Goal: Transaction & Acquisition: Purchase product/service

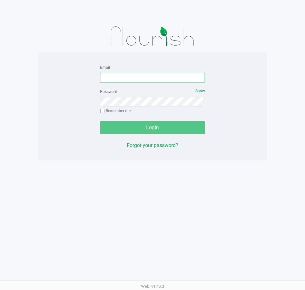
click at [127, 79] on input "Email" at bounding box center [152, 78] width 105 height 10
type input "[EMAIL_ADDRESS][DOMAIN_NAME]"
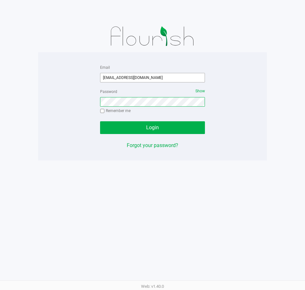
click at [100, 121] on button "Login" at bounding box center [152, 127] width 105 height 13
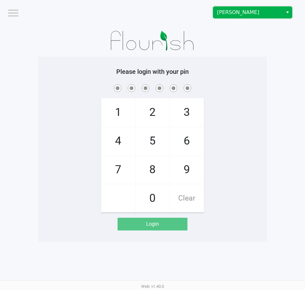
click at [282, 8] on span "[PERSON_NAME]" at bounding box center [248, 12] width 70 height 11
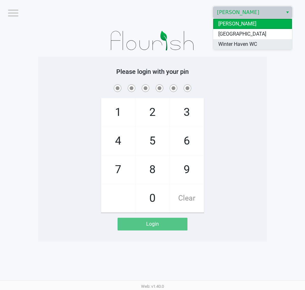
click at [271, 41] on li "Winter Haven WC" at bounding box center [252, 44] width 79 height 10
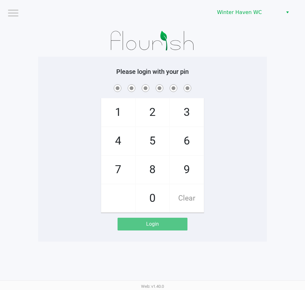
click at [267, 83] on div at bounding box center [152, 88] width 229 height 10
click at [258, 67] on div "Please login with your pin 1 4 7 2 5 8 0 3 6 9 Clear Login" at bounding box center [152, 149] width 229 height 185
checkbox input "true"
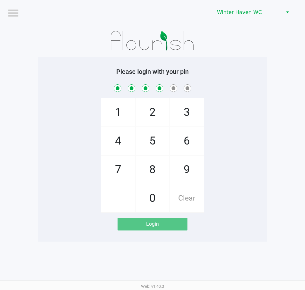
checkbox input "true"
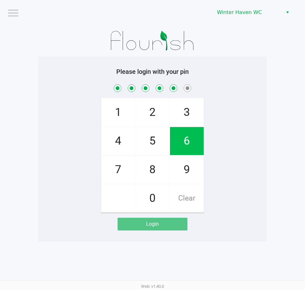
checkbox input "true"
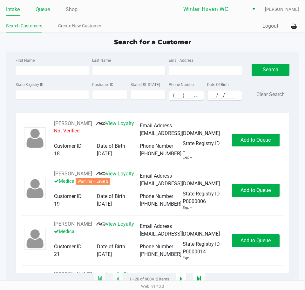
click at [45, 9] on link "Queue" at bounding box center [43, 9] width 14 height 9
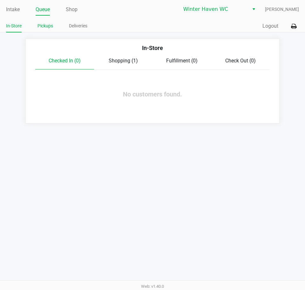
click at [46, 24] on link "Pickups" at bounding box center [46, 26] width 16 height 8
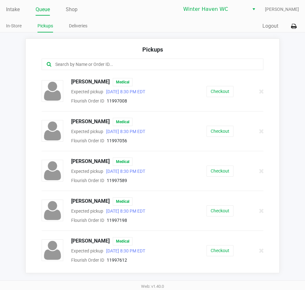
click at [133, 61] on input "text" at bounding box center [150, 64] width 190 height 7
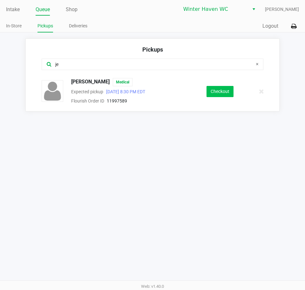
type input "je"
click at [222, 89] on button "Checkout" at bounding box center [220, 91] width 27 height 11
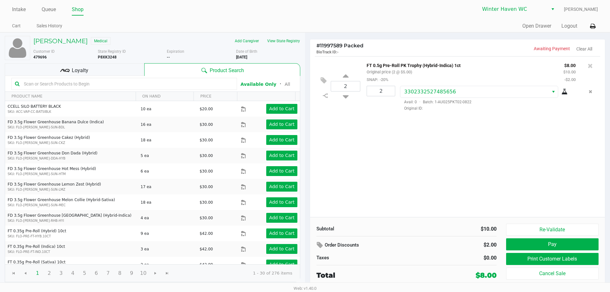
click at [116, 71] on div "Loyalty" at bounding box center [75, 69] width 140 height 13
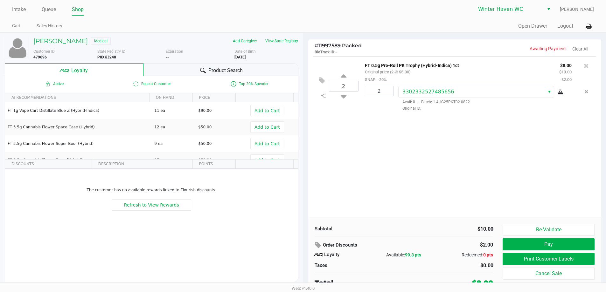
scroll to position [3, 0]
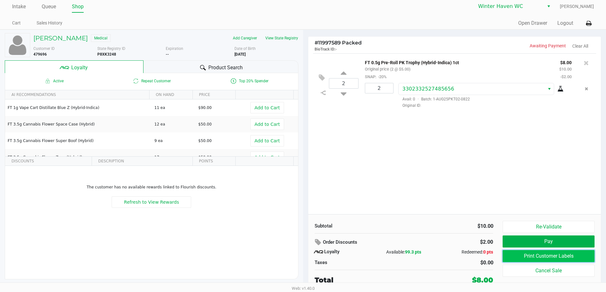
click at [305, 255] on button "Print Customer Labels" at bounding box center [548, 256] width 92 height 12
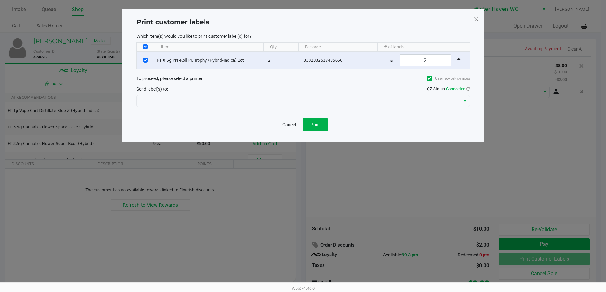
scroll to position [0, 0]
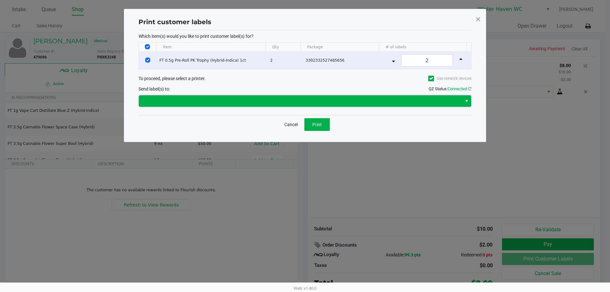
click at [300, 96] on span at bounding box center [300, 100] width 323 height 11
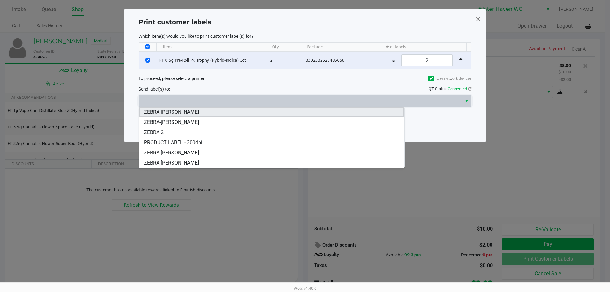
click at [190, 111] on span "ZEBRA-JAMES-OTTO" at bounding box center [171, 112] width 55 height 8
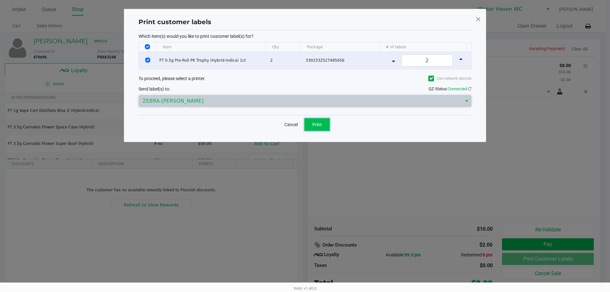
click at [305, 125] on button "Print" at bounding box center [317, 124] width 25 height 13
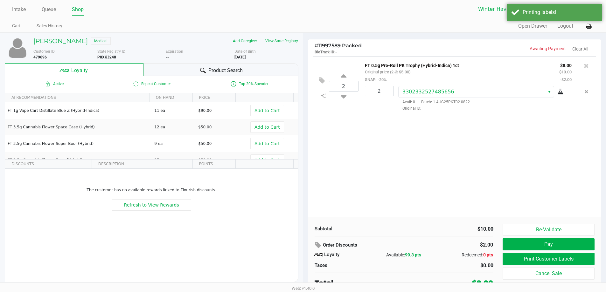
scroll to position [3, 0]
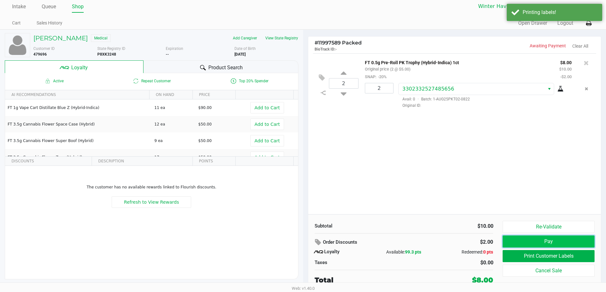
click at [305, 242] on button "Pay" at bounding box center [548, 242] width 92 height 12
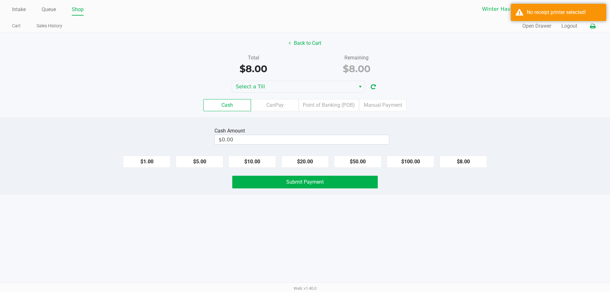
click at [305, 25] on icon at bounding box center [592, 26] width 5 height 4
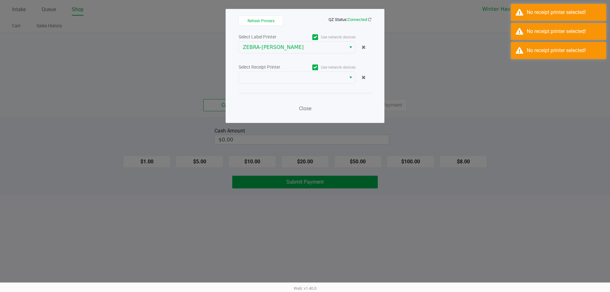
click at [289, 69] on div "Select Receipt Printer" at bounding box center [268, 67] width 58 height 7
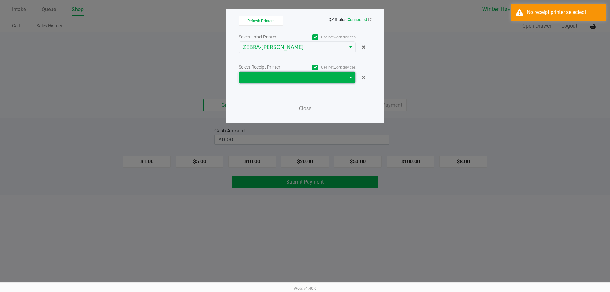
click at [285, 81] on span at bounding box center [292, 78] width 99 height 8
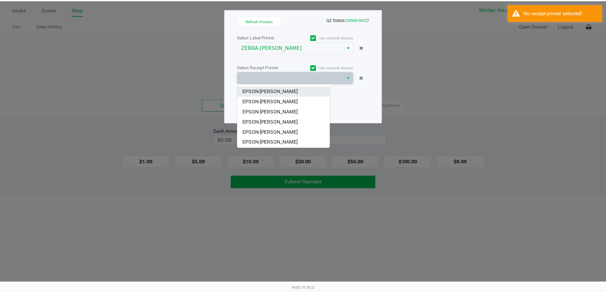
scroll to position [28, 0]
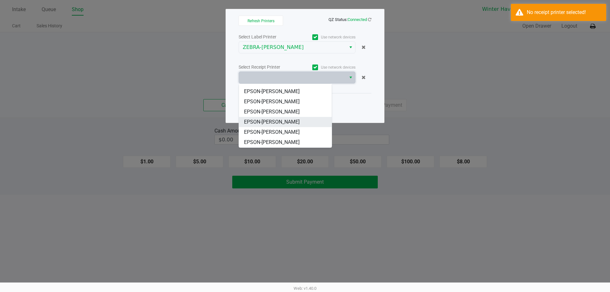
click at [284, 124] on span "EPSON-JAMES-OTTO" at bounding box center [272, 122] width 56 height 8
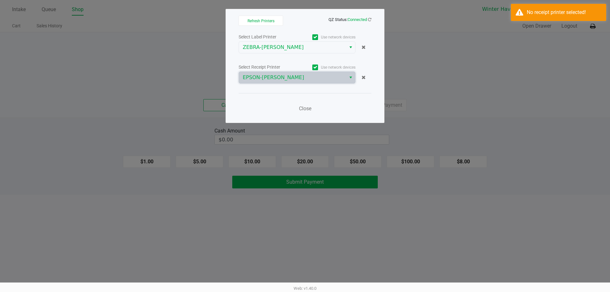
click at [250, 101] on div "Close" at bounding box center [305, 104] width 133 height 23
click at [305, 108] on div "Close" at bounding box center [305, 104] width 133 height 23
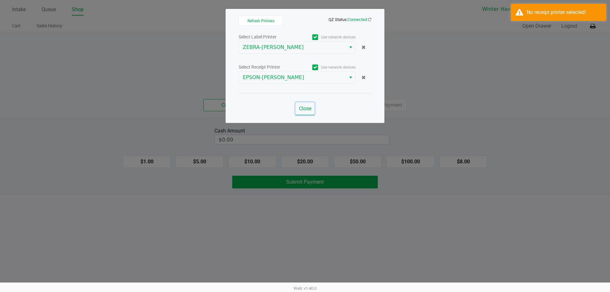
click at [305, 110] on span "Close" at bounding box center [305, 109] width 12 height 6
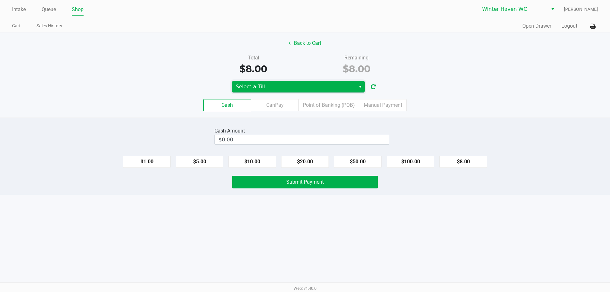
click at [292, 85] on span "Select a Till" at bounding box center [294, 87] width 116 height 8
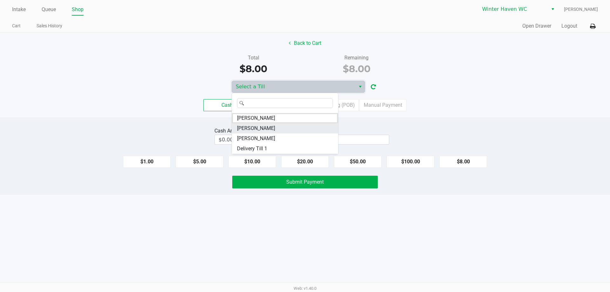
click at [264, 130] on span "JAMES-OTTO" at bounding box center [256, 129] width 38 height 8
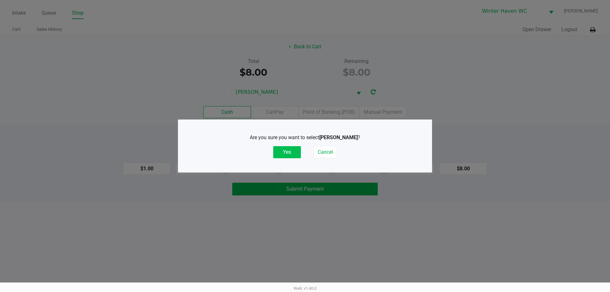
click at [283, 151] on button "Yes" at bounding box center [287, 152] width 28 height 12
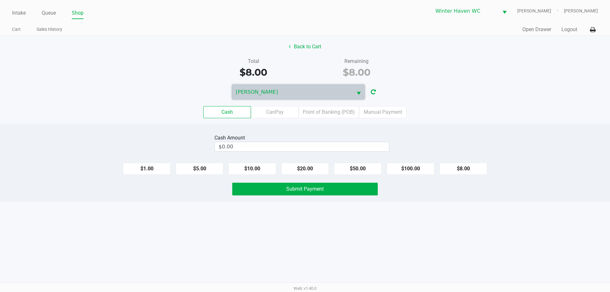
click at [305, 130] on div "Cash Amount $0.00 $1.00 $5.00 $10.00 $20.00 $50.00 $100.00 $8.00 Submit Payment" at bounding box center [305, 163] width 610 height 77
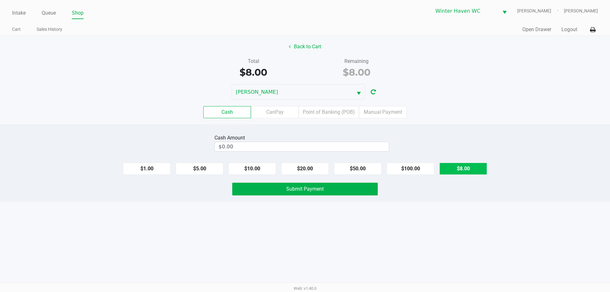
click at [305, 174] on button "$8.00" at bounding box center [464, 169] width 48 height 12
type input "$8.00"
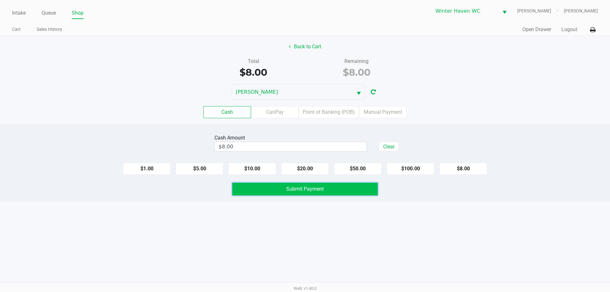
click at [305, 189] on button "Submit Payment" at bounding box center [305, 189] width 146 height 13
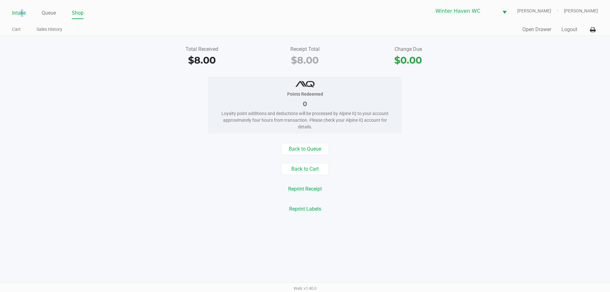
click at [22, 12] on link "Intake" at bounding box center [19, 13] width 14 height 9
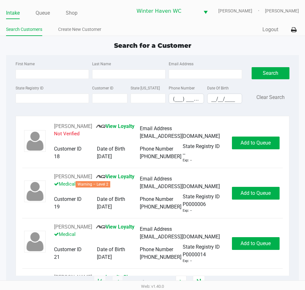
click at [108, 51] on div "Search for a Customer First Name Last Name Email Address State Registry ID Cust…" at bounding box center [152, 161] width 293 height 241
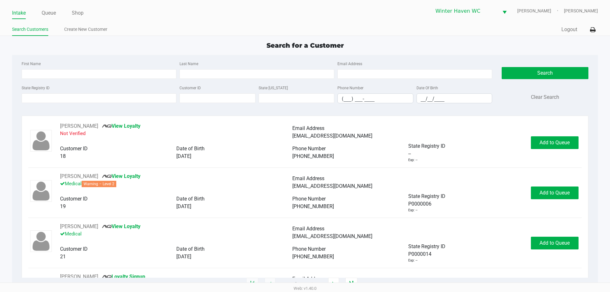
click at [206, 52] on div "Search for a Customer First Name Last Name Email Address State Registry ID Cust…" at bounding box center [305, 163] width 586 height 244
click at [82, 59] on div "First Name Last Name Email Address State Registry ID Customer ID State ID Phone…" at bounding box center [305, 84] width 576 height 58
click at [83, 53] on div "Search for a Customer First Name Last Name Email Address State Registry ID Cust…" at bounding box center [305, 163] width 586 height 244
click at [51, 17] on link "Queue" at bounding box center [49, 13] width 14 height 9
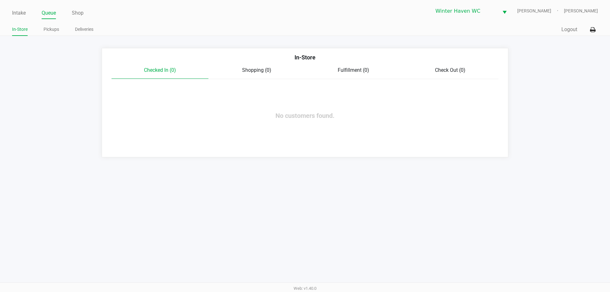
click at [8, 11] on div "Intake Queue Shop Winter Haven WC JAMES-OTTO Micah Harrison In-Store Pickups De…" at bounding box center [305, 18] width 610 height 36
click at [16, 15] on link "Intake" at bounding box center [19, 13] width 14 height 9
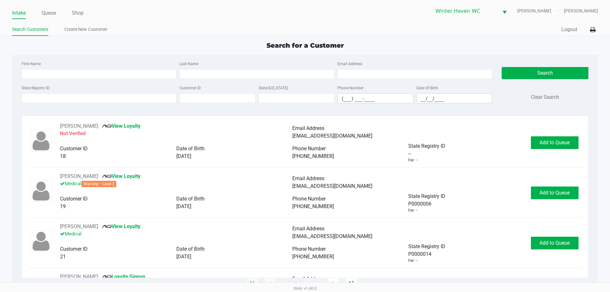
click at [64, 60] on div "First Name" at bounding box center [99, 69] width 158 height 19
click at [79, 99] on input "State Registry ID" at bounding box center [99, 98] width 155 height 10
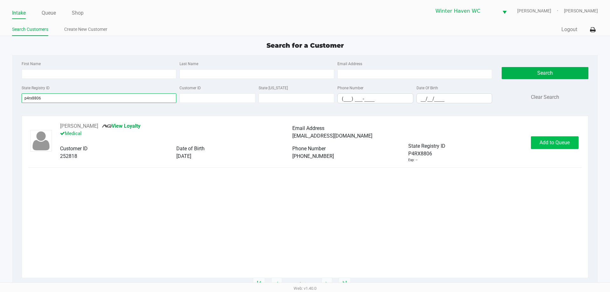
type input "p4rx8806"
click at [305, 142] on span "Add to Queue" at bounding box center [555, 143] width 30 height 6
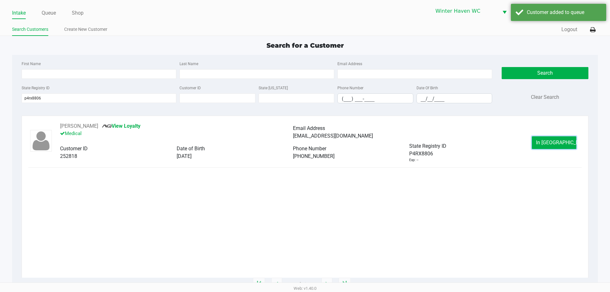
click at [305, 142] on span "In Queue" at bounding box center [562, 143] width 53 height 6
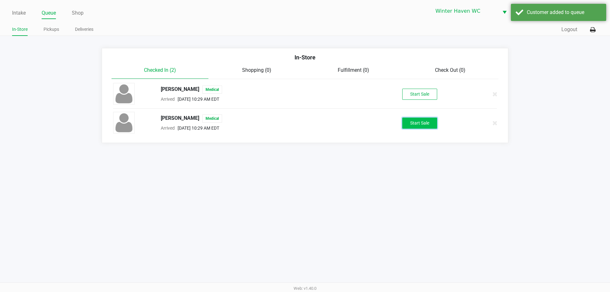
click at [305, 119] on button "Start Sale" at bounding box center [419, 123] width 35 height 11
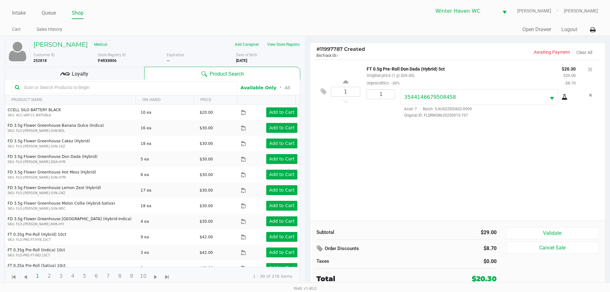
click at [84, 88] on input "text" at bounding box center [127, 88] width 212 height 10
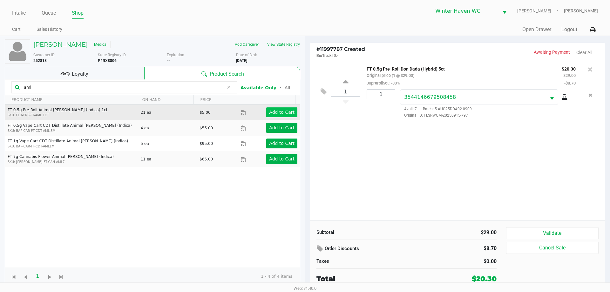
type input "aml"
click at [281, 112] on app-button-loader "Add to Cart" at bounding box center [281, 112] width 25 height 5
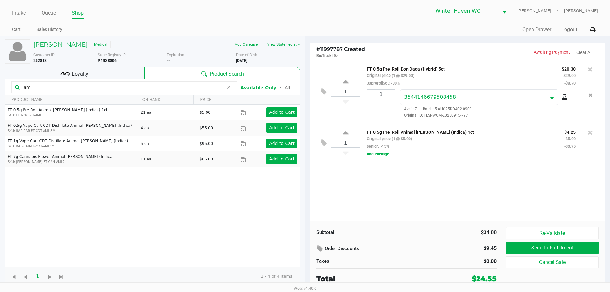
click at [120, 84] on input "aml" at bounding box center [122, 88] width 203 height 10
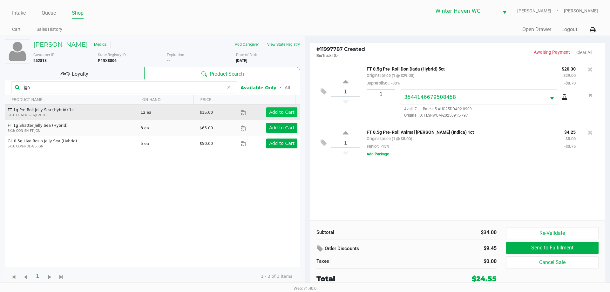
type input "jgn"
click at [277, 111] on app-button-loader "Add to Cart" at bounding box center [281, 112] width 25 height 5
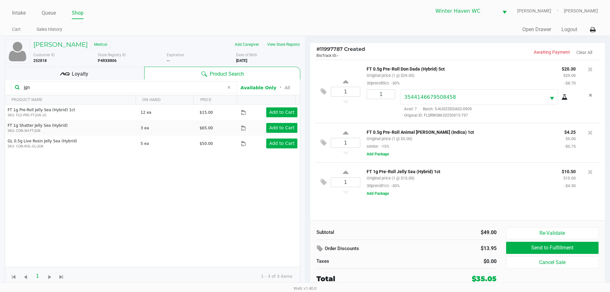
click at [86, 67] on div "Loyalty" at bounding box center [75, 73] width 140 height 13
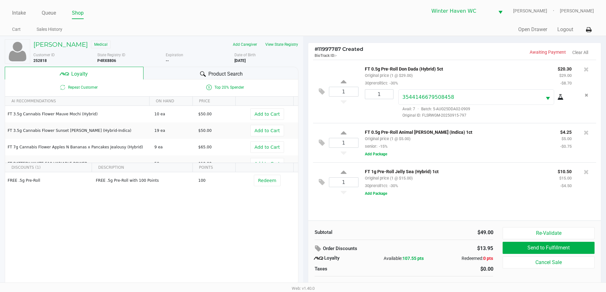
click at [257, 67] on div "Product Search" at bounding box center [220, 73] width 155 height 13
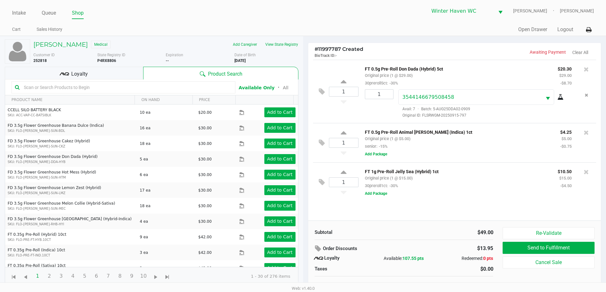
click at [123, 83] on input "text" at bounding box center [126, 88] width 210 height 10
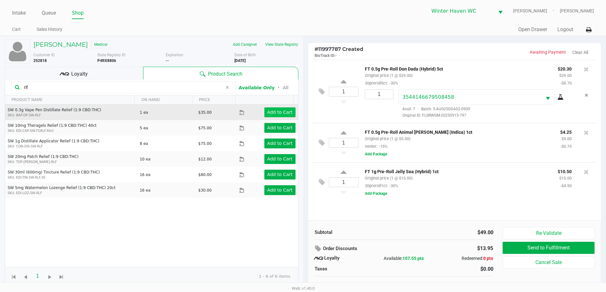
type input "rlf"
click at [280, 114] on app-button-loader "Add to Cart" at bounding box center [279, 112] width 25 height 5
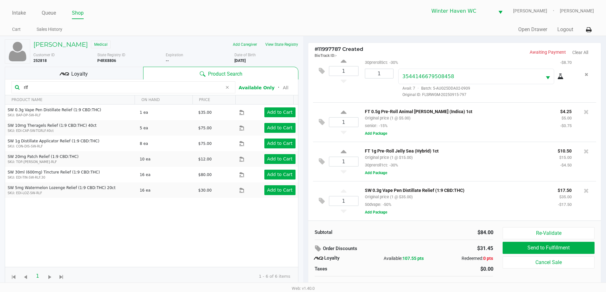
click at [129, 87] on input "rlf" at bounding box center [121, 88] width 201 height 10
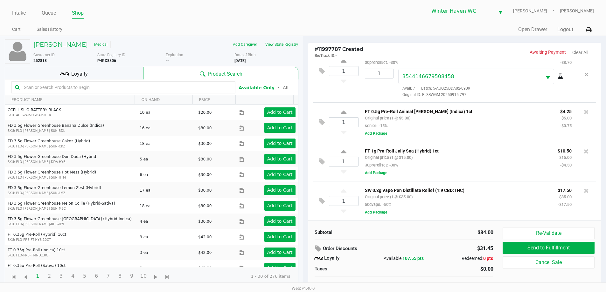
click at [110, 72] on div "Loyalty" at bounding box center [74, 73] width 138 height 13
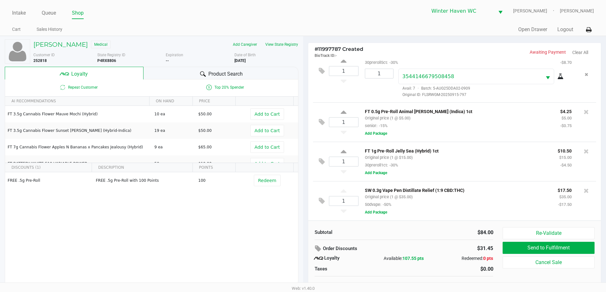
click at [222, 74] on span "Product Search" at bounding box center [225, 74] width 34 height 8
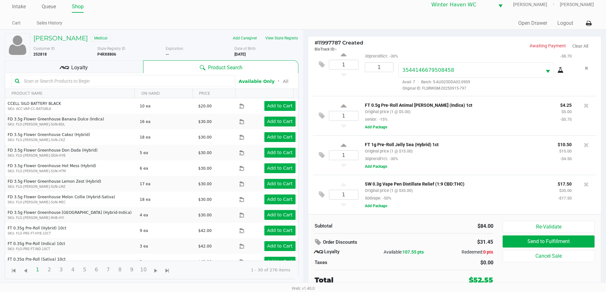
click at [65, 67] on icon at bounding box center [67, 67] width 4 height 3
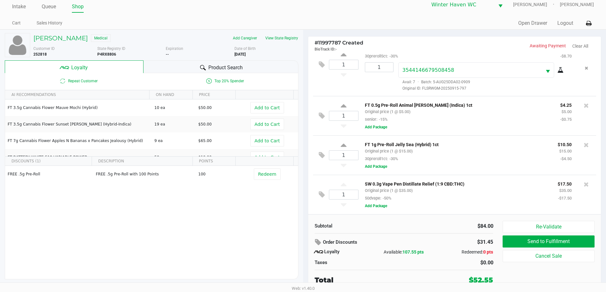
click at [220, 65] on span "Product Search" at bounding box center [225, 68] width 34 height 8
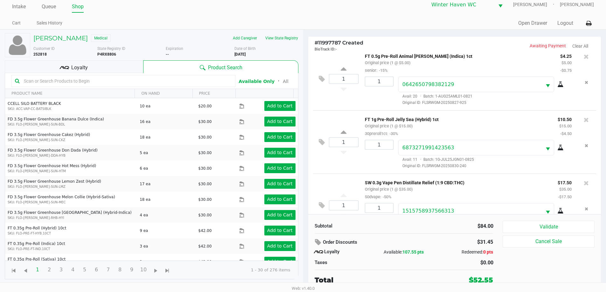
scroll to position [93, 0]
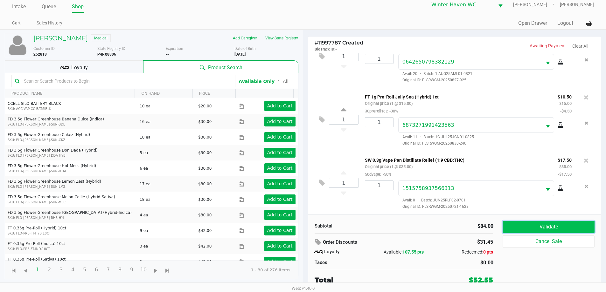
click at [305, 227] on button "Validate" at bounding box center [548, 227] width 92 height 12
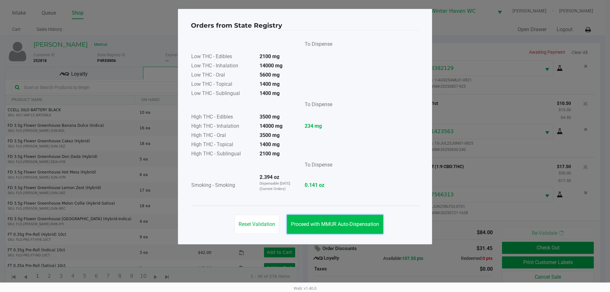
click at [305, 221] on button "Proceed with MMUR Auto-Dispensation" at bounding box center [335, 224] width 96 height 19
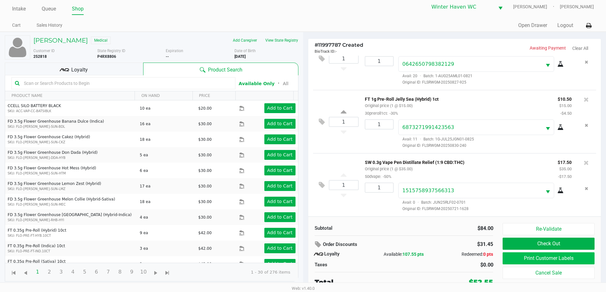
scroll to position [6, 0]
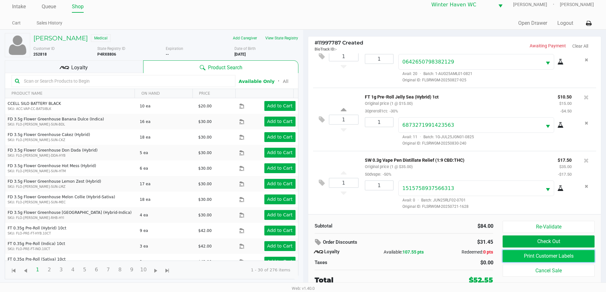
click at [305, 259] on button "Print Customer Labels" at bounding box center [548, 256] width 92 height 12
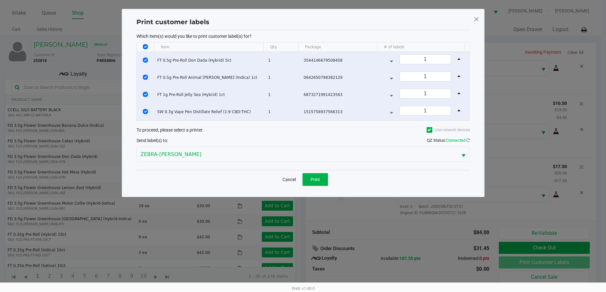
scroll to position [0, 0]
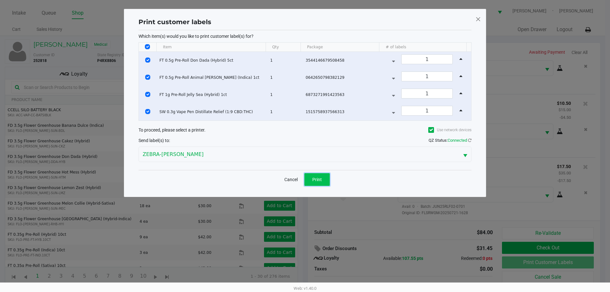
click at [305, 177] on span "Print" at bounding box center [317, 179] width 10 height 5
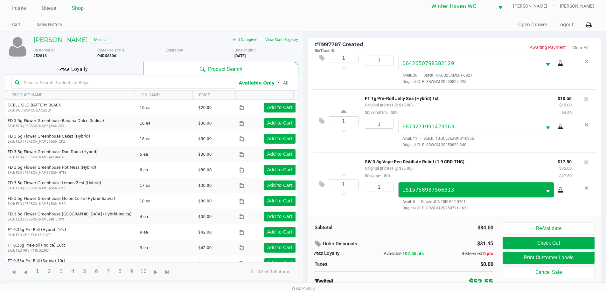
scroll to position [6, 0]
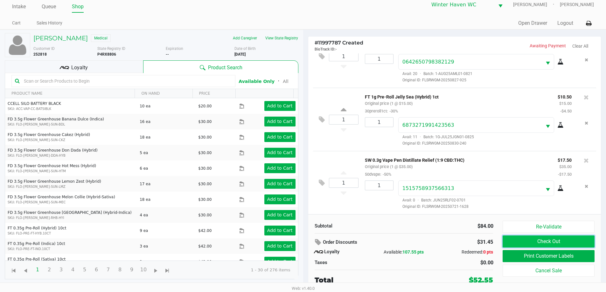
click at [305, 237] on button "Check Out" at bounding box center [548, 242] width 92 height 12
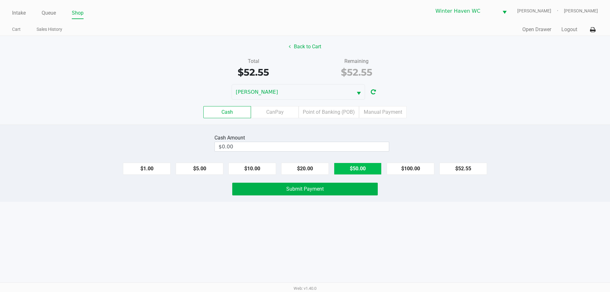
click at [305, 169] on button "$50.00" at bounding box center [358, 169] width 48 height 12
click at [256, 169] on button "$10.00" at bounding box center [253, 169] width 48 height 12
type input "$60.00"
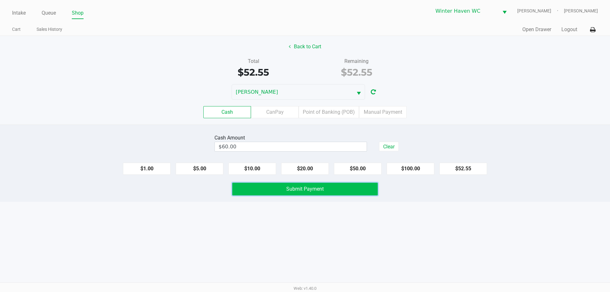
click at [287, 190] on span "Submit Payment" at bounding box center [305, 189] width 38 height 6
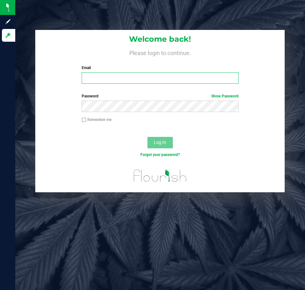
click at [188, 83] on input "Email" at bounding box center [160, 77] width 157 height 11
type input "[EMAIL_ADDRESS][DOMAIN_NAME]"
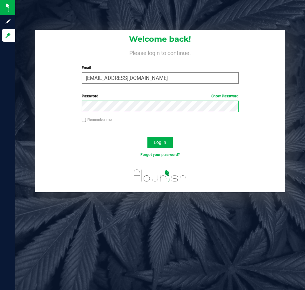
click at [147, 137] on button "Log In" at bounding box center [159, 142] width 25 height 11
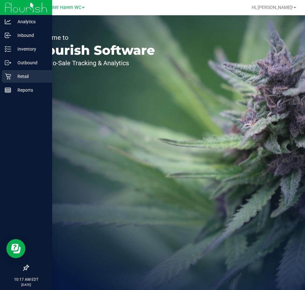
click at [7, 75] on icon at bounding box center [8, 76] width 6 height 6
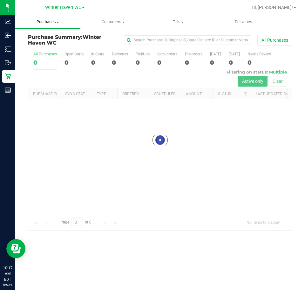
click at [57, 22] on span at bounding box center [58, 22] width 3 height 1
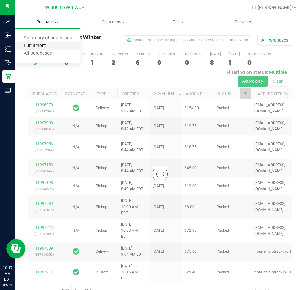
click at [51, 45] on span "Fulfillment" at bounding box center [34, 45] width 39 height 5
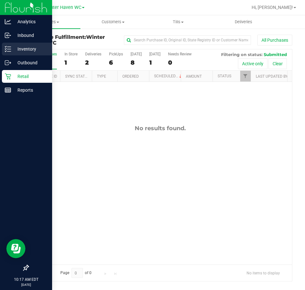
click at [7, 49] on icon at bounding box center [8, 49] width 6 height 6
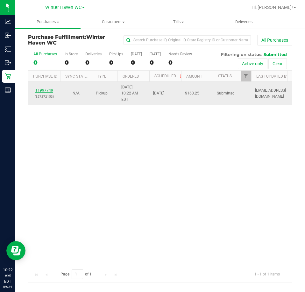
click at [51, 88] on link "11997749" at bounding box center [44, 90] width 18 height 4
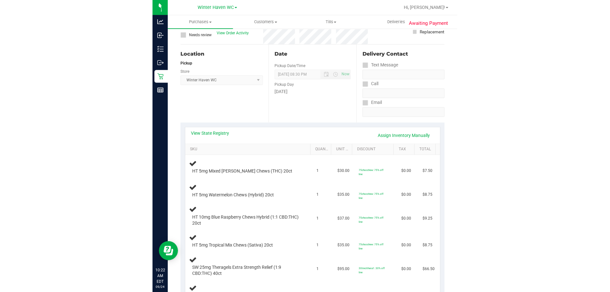
scroll to position [95, 0]
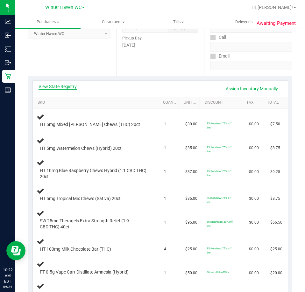
click at [61, 86] on link "View State Registry" at bounding box center [57, 86] width 38 height 6
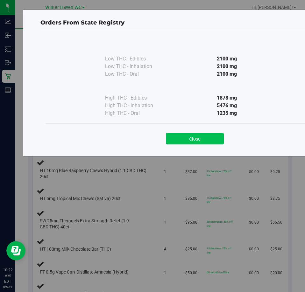
click at [193, 137] on button "Close" at bounding box center [195, 138] width 58 height 11
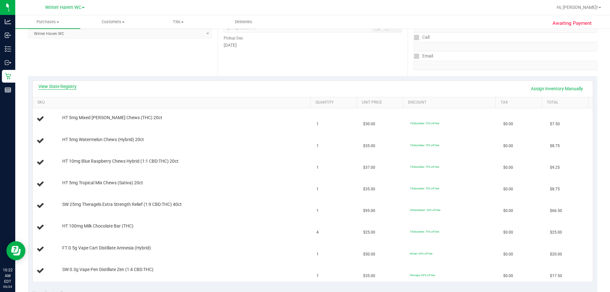
click at [67, 89] on link "View State Registry" at bounding box center [57, 86] width 38 height 6
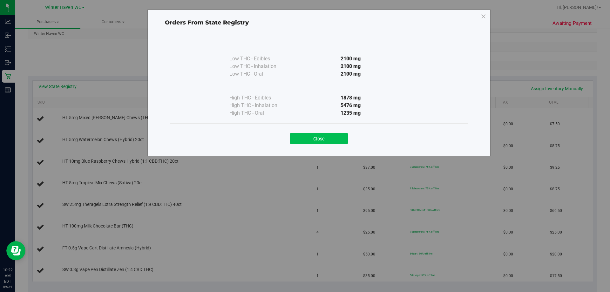
click at [305, 138] on button "Close" at bounding box center [319, 138] width 58 height 11
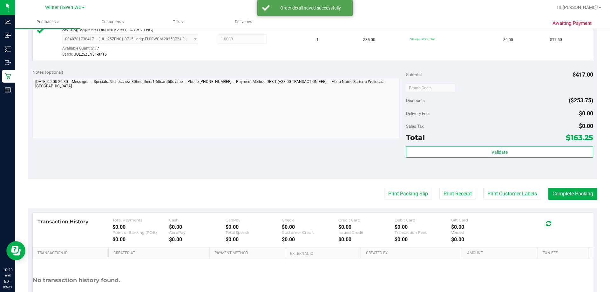
scroll to position [445, 0]
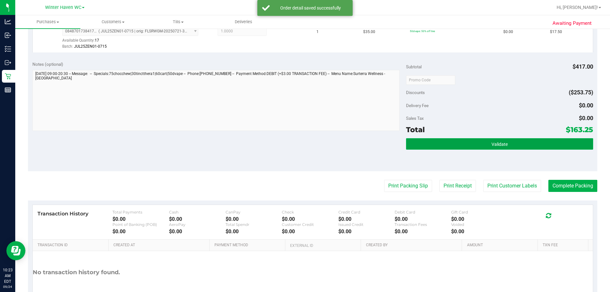
click at [305, 146] on span "Validate" at bounding box center [500, 144] width 16 height 5
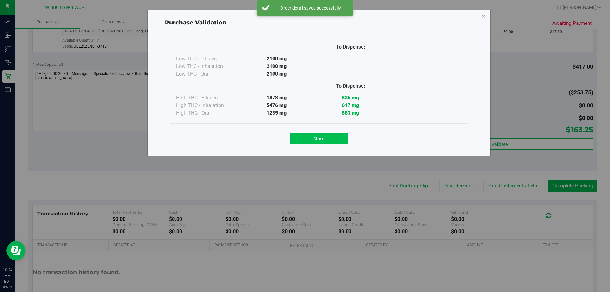
click at [305, 134] on button "Close" at bounding box center [319, 138] width 58 height 11
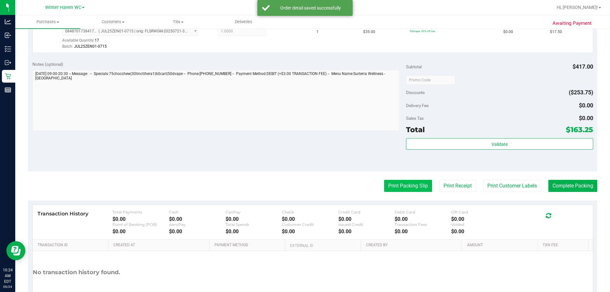
click at [305, 185] on button "Print Packing Slip" at bounding box center [408, 186] width 48 height 12
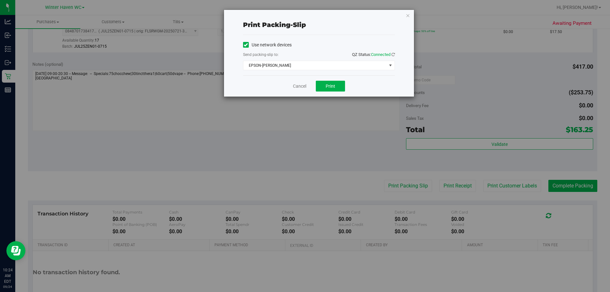
click at [305, 59] on div "Send packing-slip to: QZ Status: Connected" at bounding box center [319, 55] width 152 height 8
click at [305, 67] on span "EPSON-JAMES BUCHANAN" at bounding box center [314, 65] width 143 height 9
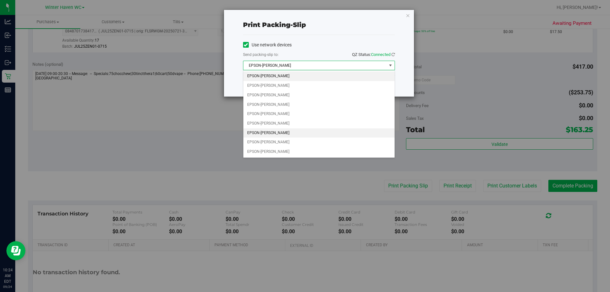
click at [292, 130] on li "EPSON-JAMES-OTTO" at bounding box center [318, 133] width 151 height 10
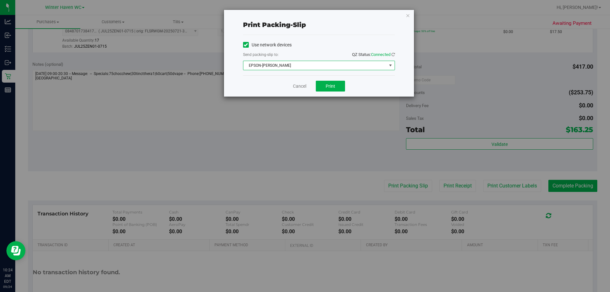
click at [263, 90] on div "Cancel Print" at bounding box center [319, 85] width 152 height 21
click at [305, 83] on button "Print" at bounding box center [330, 86] width 29 height 11
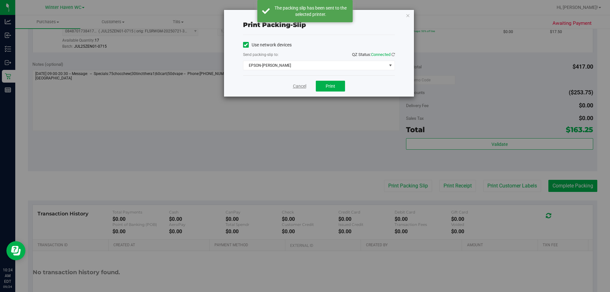
click at [296, 87] on link "Cancel" at bounding box center [299, 86] width 13 height 7
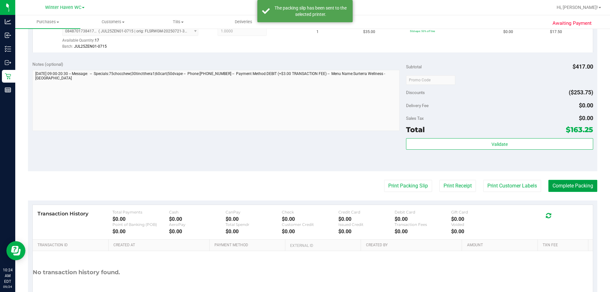
click at [305, 189] on button "Complete Packing" at bounding box center [573, 186] width 49 height 12
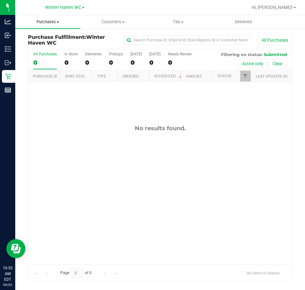
click at [45, 23] on span "Purchases" at bounding box center [47, 22] width 65 height 6
click at [46, 39] on span "Summary of purchases" at bounding box center [47, 38] width 65 height 5
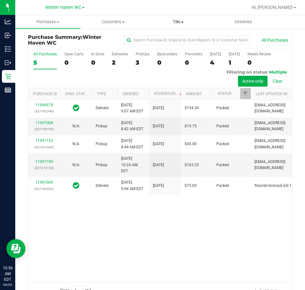
click at [187, 22] on span "Tills" at bounding box center [178, 22] width 65 height 6
click at [166, 37] on span "Manage tills" at bounding box center [167, 38] width 43 height 5
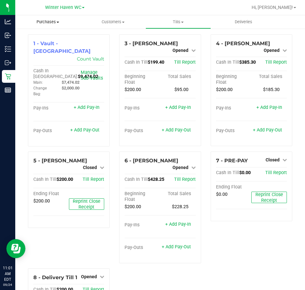
click at [58, 23] on span at bounding box center [58, 22] width 3 height 1
click at [53, 46] on span "Fulfillment" at bounding box center [34, 45] width 39 height 5
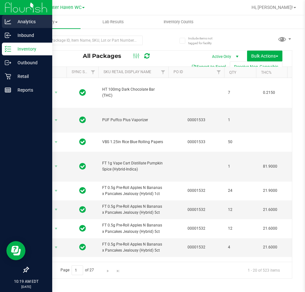
click at [13, 22] on p "Analytics" at bounding box center [30, 22] width 38 height 8
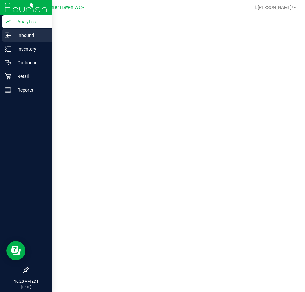
click at [23, 36] on p "Inbound" at bounding box center [30, 35] width 38 height 8
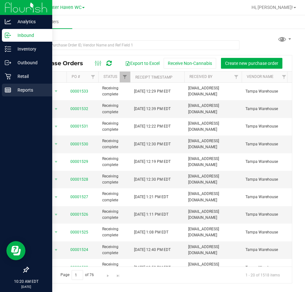
click at [13, 91] on p "Reports" at bounding box center [30, 90] width 38 height 8
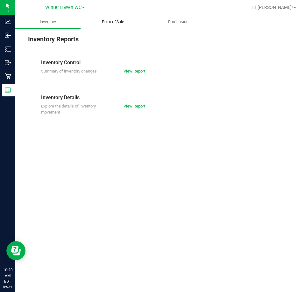
click at [121, 23] on span "Point of Sale" at bounding box center [112, 22] width 39 height 6
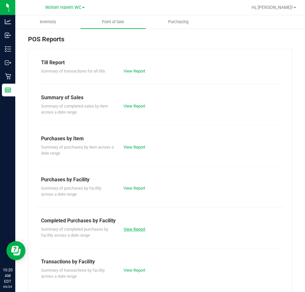
click at [138, 227] on link "View Report" at bounding box center [134, 229] width 22 height 5
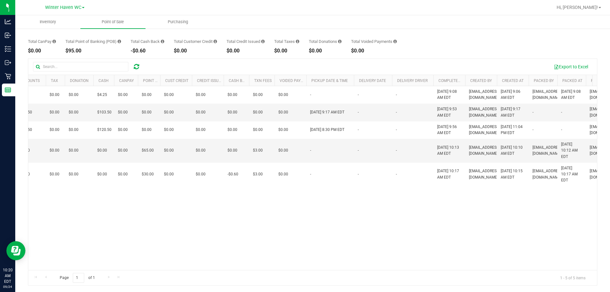
scroll to position [0, 209]
drag, startPoint x: 243, startPoint y: 266, endPoint x: 545, endPoint y: 210, distance: 307.9
click at [305, 210] on div "11997363 In-Store 1 $4.25 1 $0.75 $0.00 $0.00 $4.25 $0.00 $0.00 $0.00 $0.00 $0.…" at bounding box center [312, 178] width 569 height 184
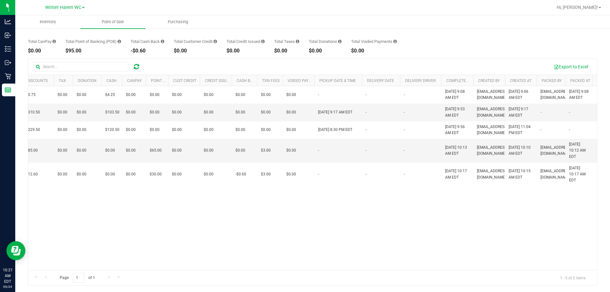
scroll to position [0, 207]
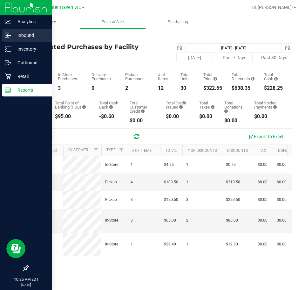
click at [10, 36] on icon at bounding box center [8, 35] width 6 height 6
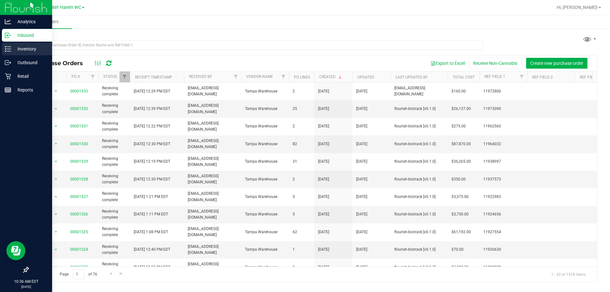
click at [28, 49] on p "Inventory" at bounding box center [30, 49] width 38 height 8
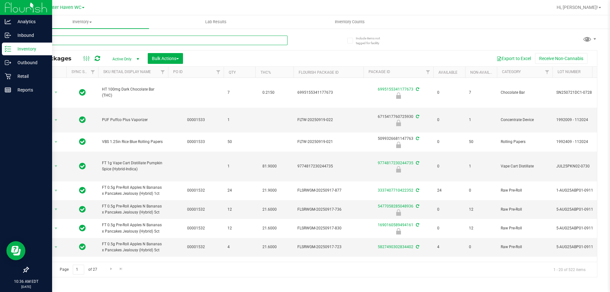
click at [206, 40] on input "text" at bounding box center [158, 41] width 260 height 10
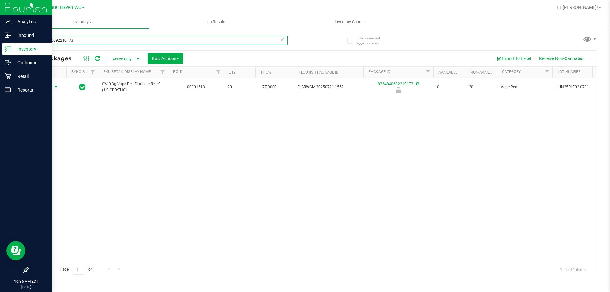
type input "8334840692210173"
click at [50, 87] on span "Action" at bounding box center [43, 87] width 17 height 9
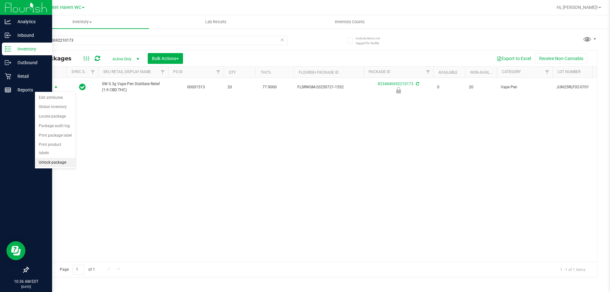
click at [70, 158] on li "Unlock package" at bounding box center [55, 163] width 41 height 10
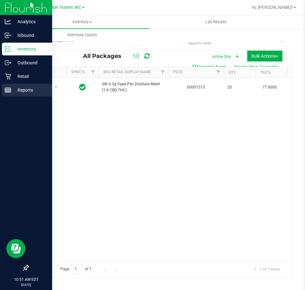
click at [3, 90] on div "Reports" at bounding box center [27, 90] width 50 height 13
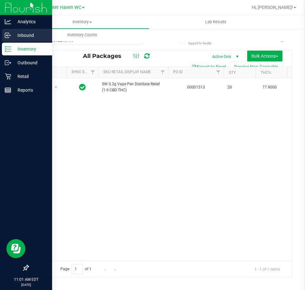
click at [16, 34] on p "Inbound" at bounding box center [30, 35] width 38 height 8
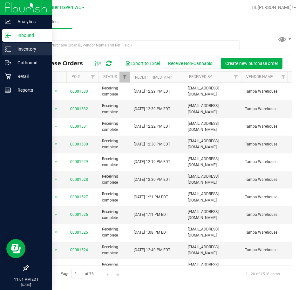
click at [13, 47] on p "Inventory" at bounding box center [30, 49] width 38 height 8
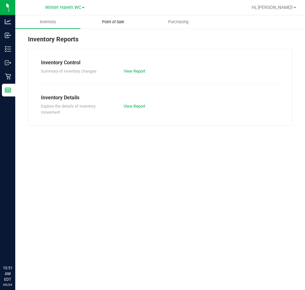
click at [118, 24] on span "Point of Sale" at bounding box center [112, 22] width 39 height 6
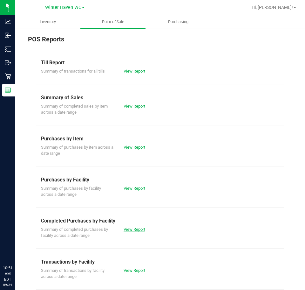
click at [137, 230] on link "View Report" at bounding box center [135, 229] width 22 height 5
